Goal: Obtain resource: Download file/media

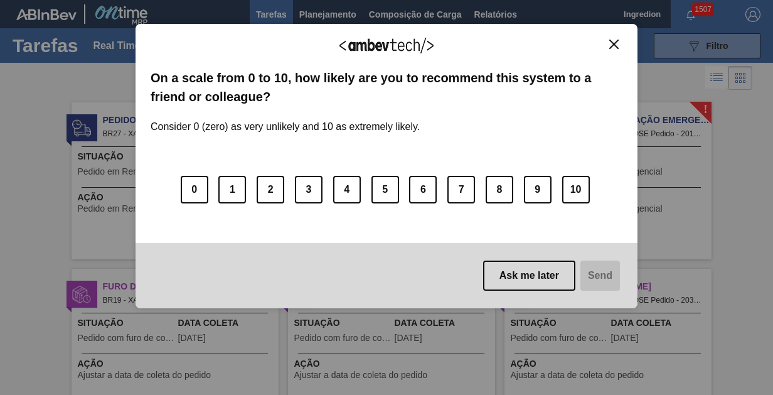
click at [614, 43] on img "Close" at bounding box center [613, 44] width 9 height 9
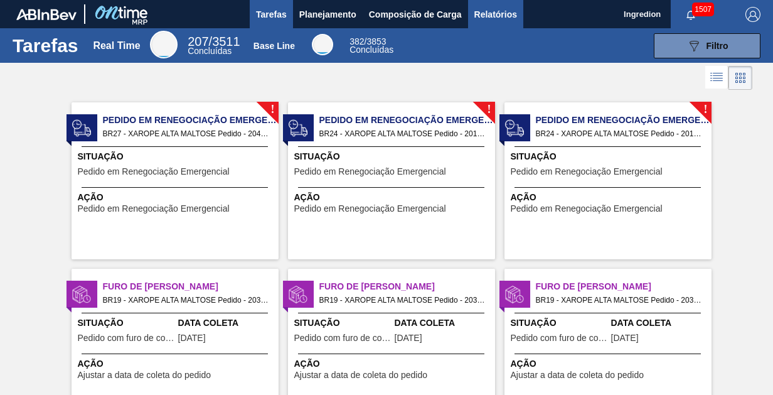
click at [494, 14] on span "Relatórios" at bounding box center [495, 14] width 43 height 15
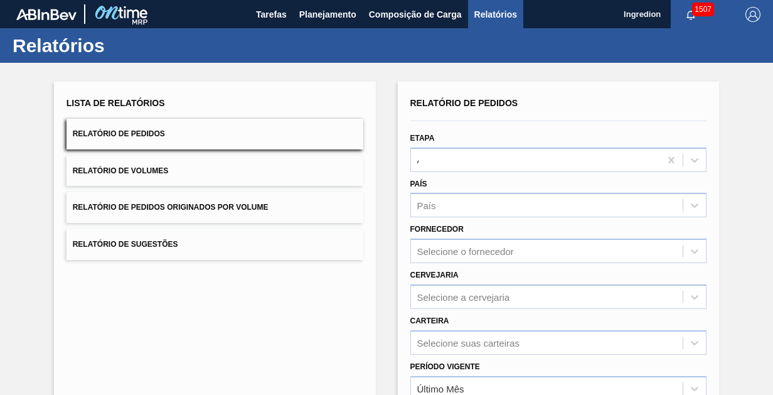
type input "Aguardando Faturamento"
type input "Xarope"
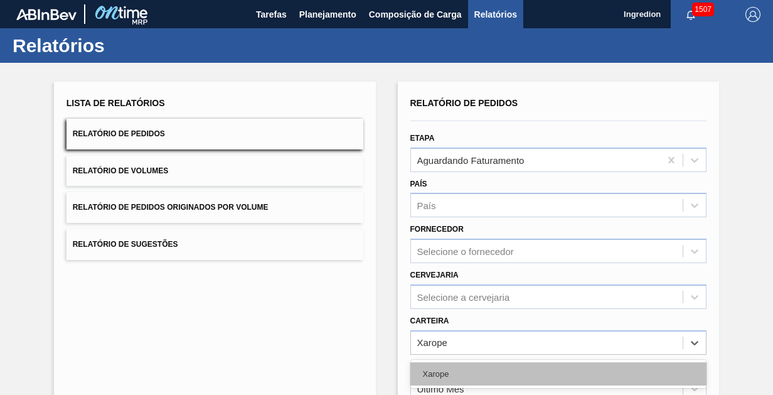
click at [557, 362] on div "Xarope" at bounding box center [558, 373] width 297 height 23
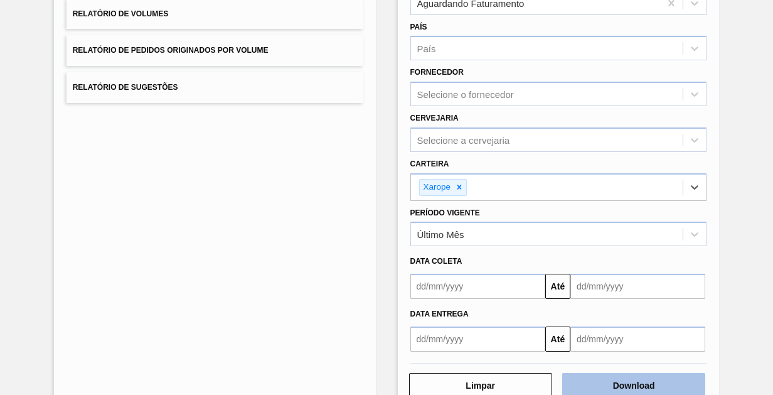
click at [632, 383] on button "Download" at bounding box center [633, 385] width 143 height 25
